Goal: Check status: Check status

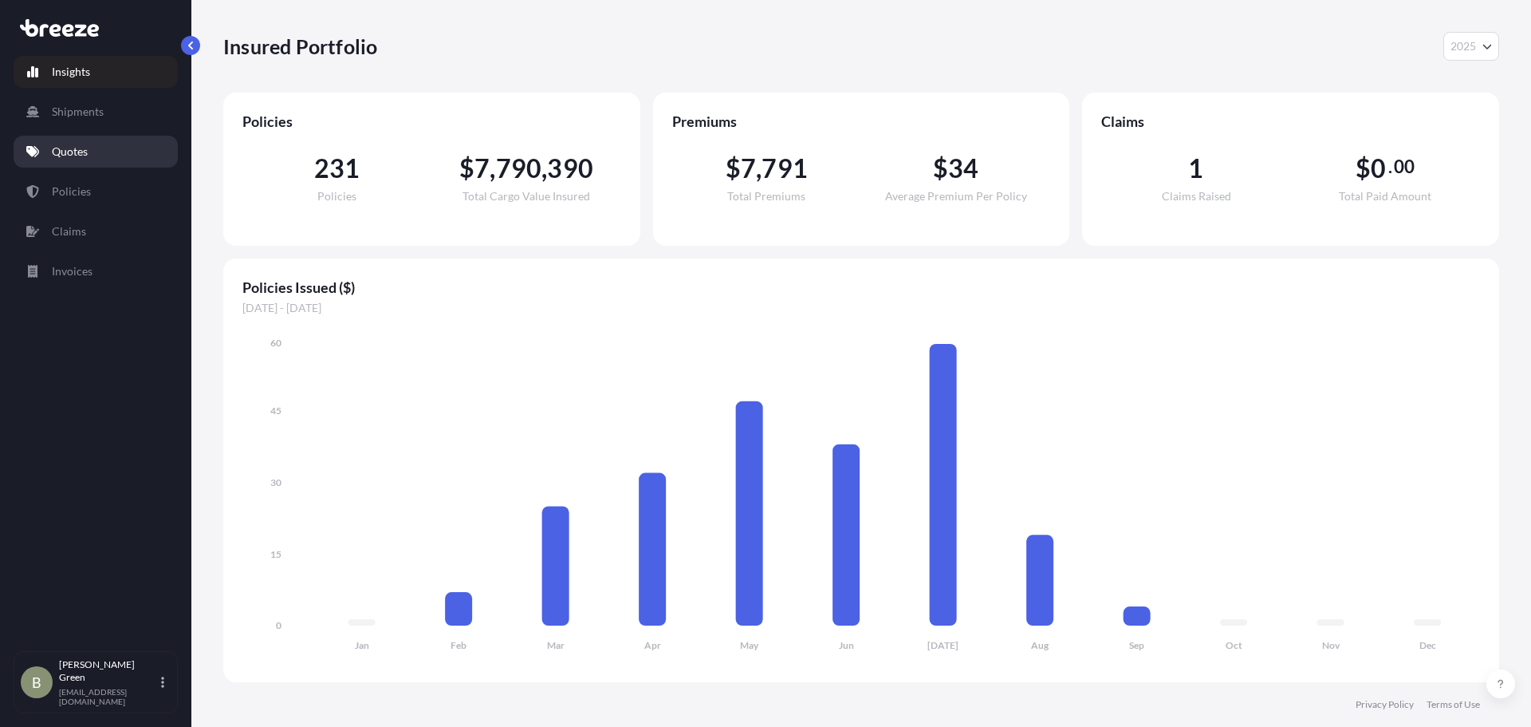
select select "2025"
click at [93, 190] on link "Policies" at bounding box center [96, 191] width 164 height 32
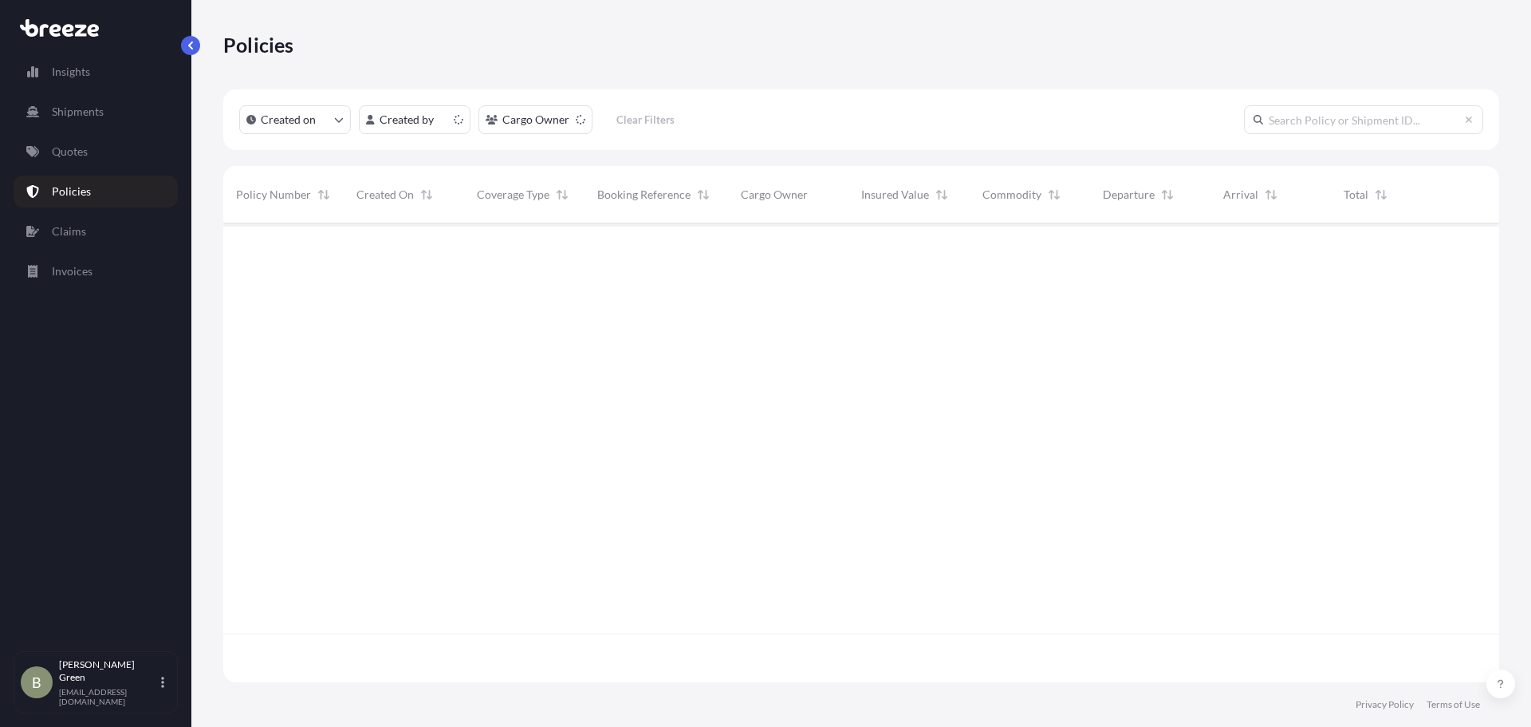
scroll to position [455, 1264]
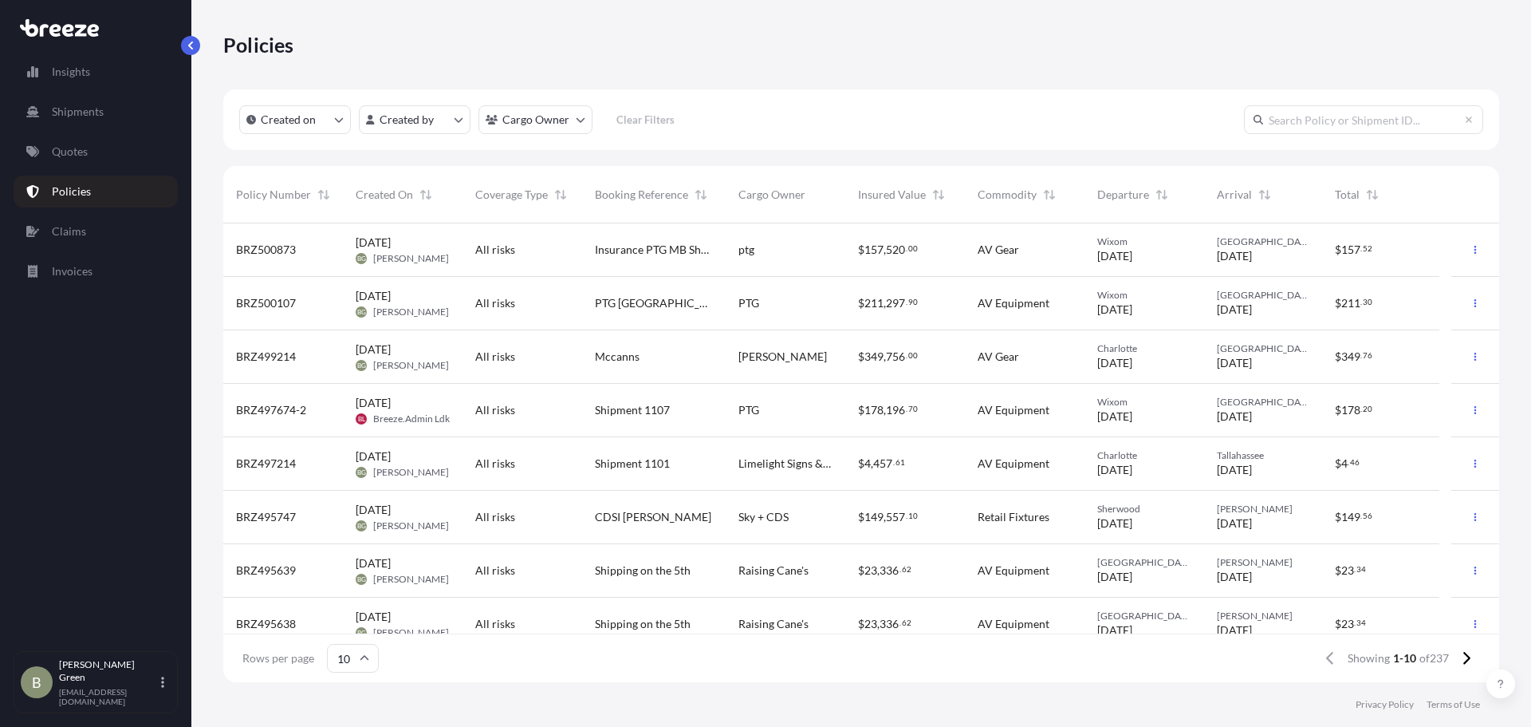
click at [557, 249] on div "All risks" at bounding box center [522, 250] width 94 height 16
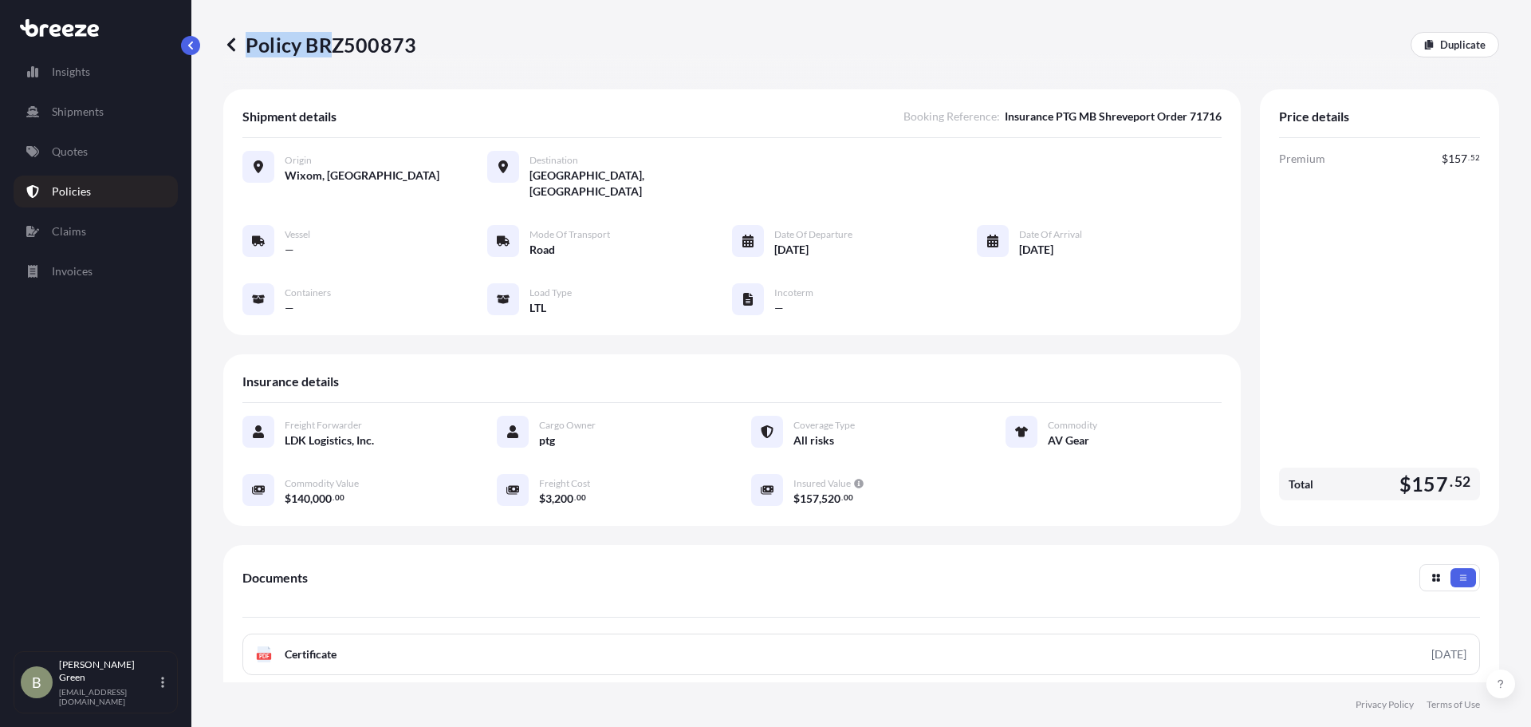
drag, startPoint x: 416, startPoint y: 50, endPoint x: 337, endPoint y: 49, distance: 79.0
click at [337, 49] on div "Policy BRZ500873 Duplicate" at bounding box center [861, 45] width 1276 height 26
click at [413, 50] on p "Policy BRZ500873" at bounding box center [319, 45] width 193 height 26
drag, startPoint x: 423, startPoint y: 46, endPoint x: 359, endPoint y: 45, distance: 64.6
click at [359, 45] on div "Policy BRZ500873 Duplicate" at bounding box center [861, 45] width 1276 height 26
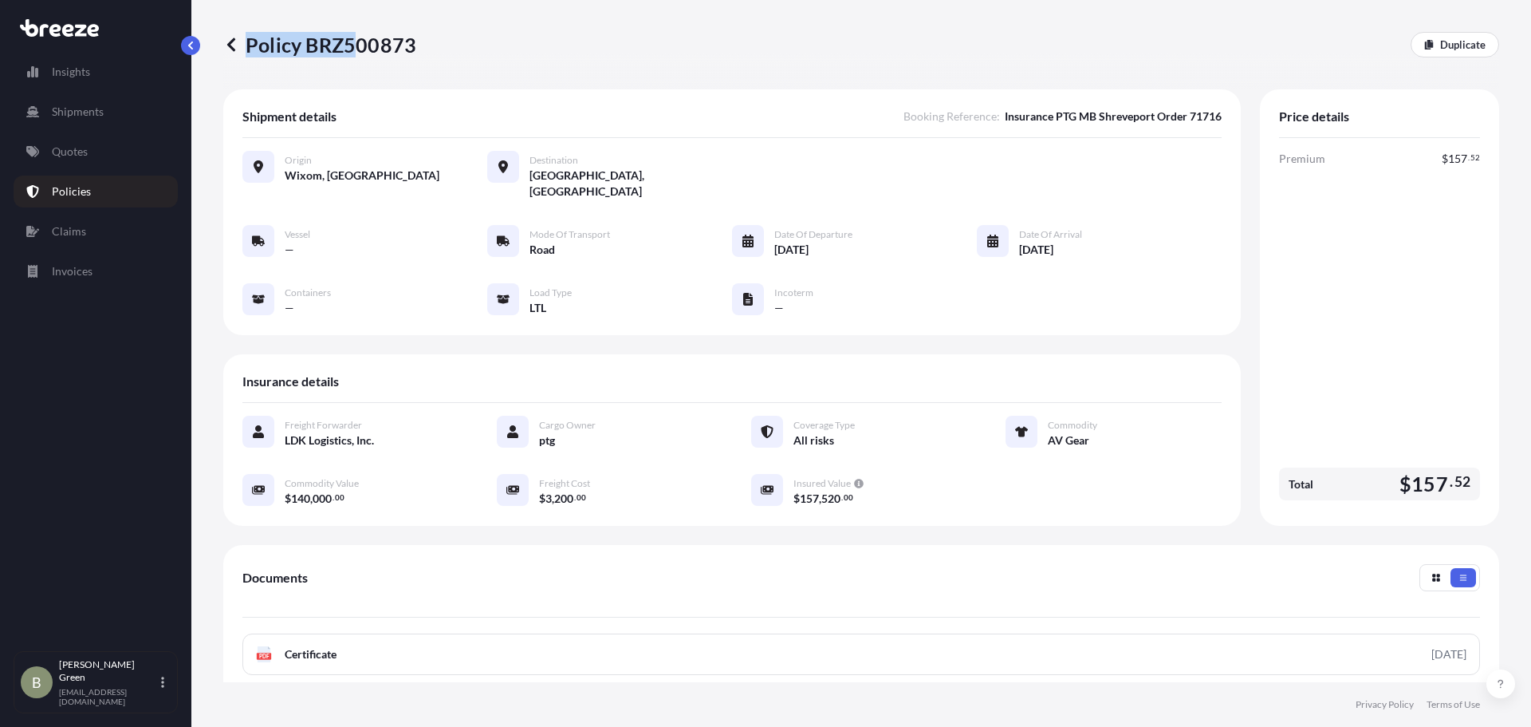
click at [256, 39] on p "Policy BRZ500873" at bounding box center [319, 45] width 193 height 26
drag, startPoint x: 249, startPoint y: 39, endPoint x: 419, endPoint y: 40, distance: 170.7
click at [419, 40] on div "Policy BRZ500873 Duplicate" at bounding box center [861, 45] width 1276 height 26
drag, startPoint x: 249, startPoint y: 42, endPoint x: 413, endPoint y: 46, distance: 164.3
click at [413, 46] on p "Policy BRZ500873" at bounding box center [319, 45] width 193 height 26
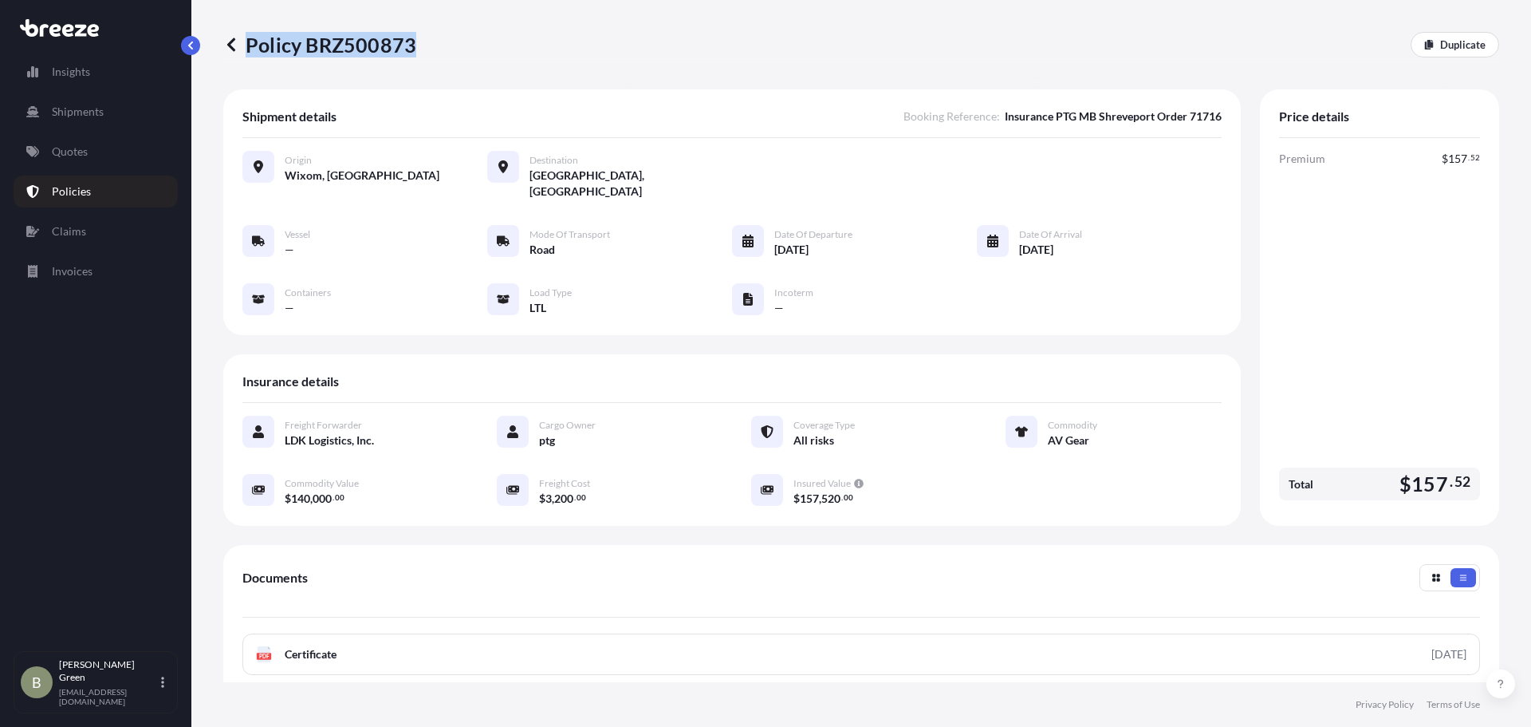
copy p "Policy BRZ500873"
